Goal: Feedback & Contribution: Leave review/rating

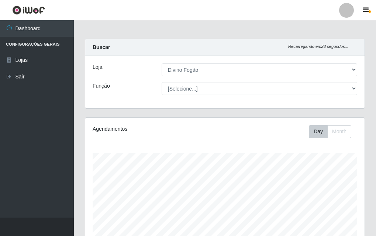
select select "499"
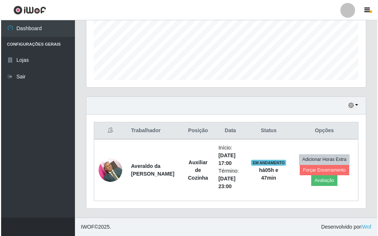
scroll to position [153, 279]
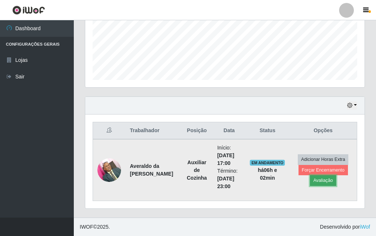
click at [331, 179] on button "Avaliação" at bounding box center [323, 181] width 26 height 10
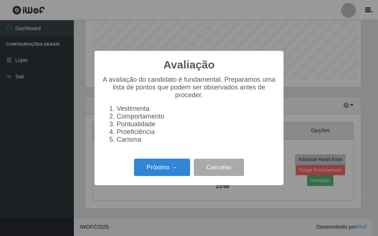
scroll to position [153, 275]
click at [167, 171] on button "Próximo →" at bounding box center [162, 167] width 56 height 17
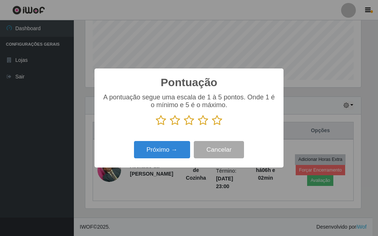
click at [203, 122] on icon at bounding box center [203, 120] width 10 height 11
click at [198, 126] on input "radio" at bounding box center [198, 126] width 0 height 0
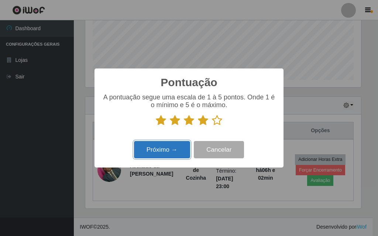
click at [176, 152] on button "Próximo →" at bounding box center [162, 149] width 56 height 17
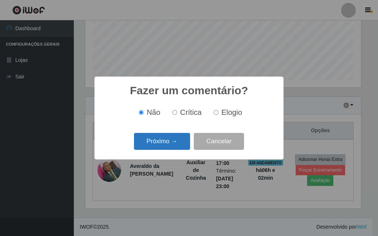
click at [184, 144] on button "Próximo →" at bounding box center [162, 141] width 56 height 17
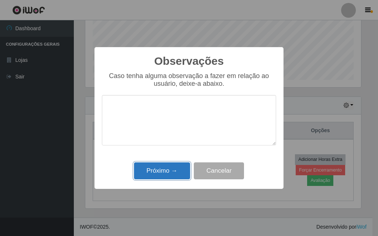
click at [178, 169] on button "Próximo →" at bounding box center [162, 171] width 56 height 17
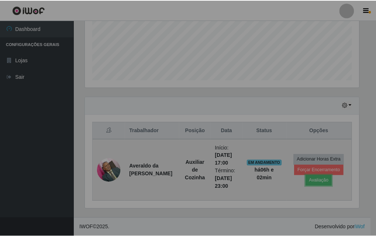
scroll to position [153, 279]
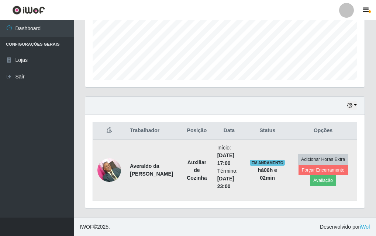
click at [337, 183] on td "Adicionar Horas Extra Forçar Encerramento Avaliação" at bounding box center [322, 170] width 67 height 62
click at [325, 180] on button "Avaliação" at bounding box center [323, 181] width 26 height 10
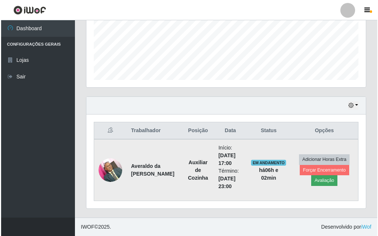
scroll to position [153, 275]
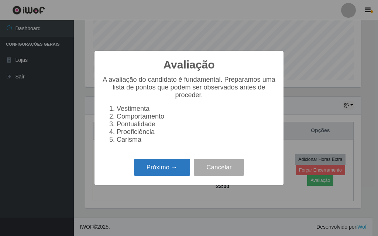
click at [174, 169] on button "Próximo →" at bounding box center [162, 167] width 56 height 17
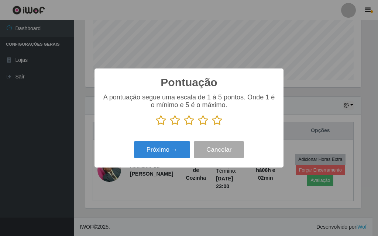
click at [215, 119] on icon at bounding box center [217, 120] width 10 height 11
click at [212, 126] on input "radio" at bounding box center [212, 126] width 0 height 0
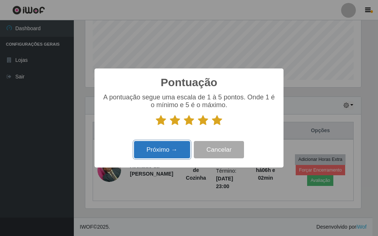
click at [180, 149] on button "Próximo →" at bounding box center [162, 149] width 56 height 17
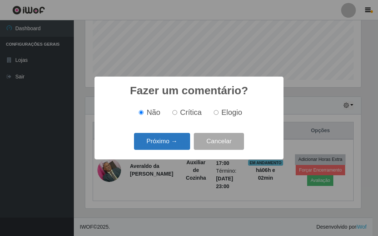
click at [180, 139] on button "Próximo →" at bounding box center [162, 141] width 56 height 17
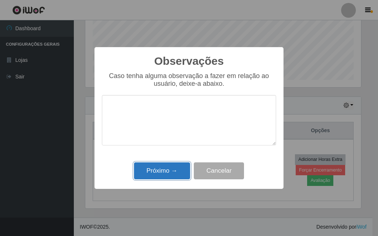
click at [178, 171] on button "Próximo →" at bounding box center [162, 171] width 56 height 17
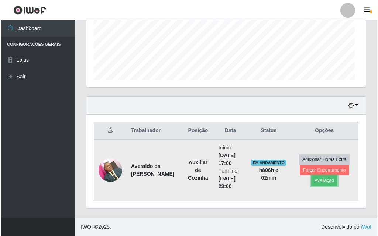
scroll to position [153, 279]
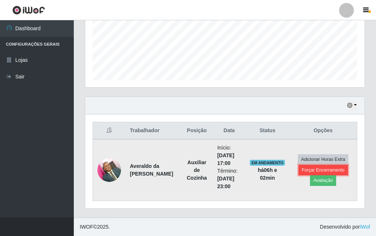
click at [334, 167] on button "Forçar Encerramento" at bounding box center [322, 170] width 49 height 10
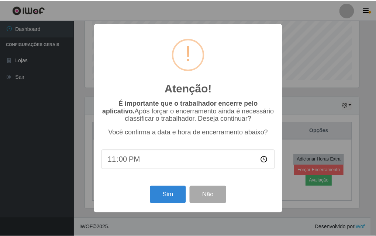
scroll to position [153, 275]
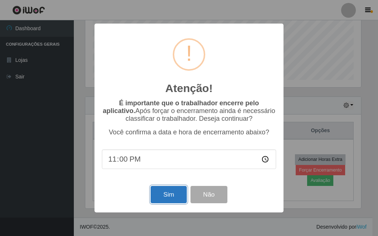
click at [162, 197] on button "Sim" at bounding box center [168, 194] width 36 height 17
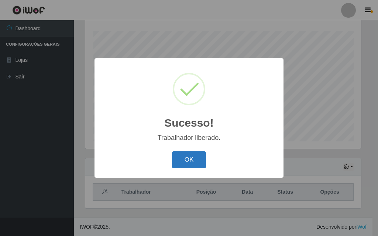
click at [187, 163] on button "OK" at bounding box center [189, 160] width 34 height 17
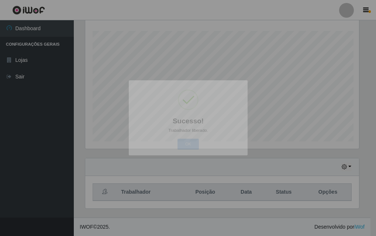
scroll to position [153, 279]
